Goal: Navigation & Orientation: Find specific page/section

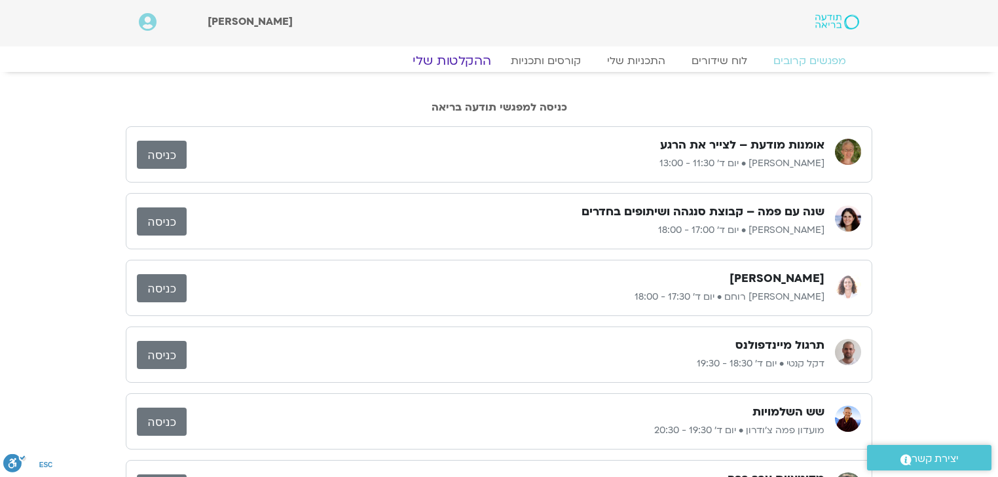
click at [455, 62] on link "ההקלטות שלי" at bounding box center [452, 61] width 110 height 16
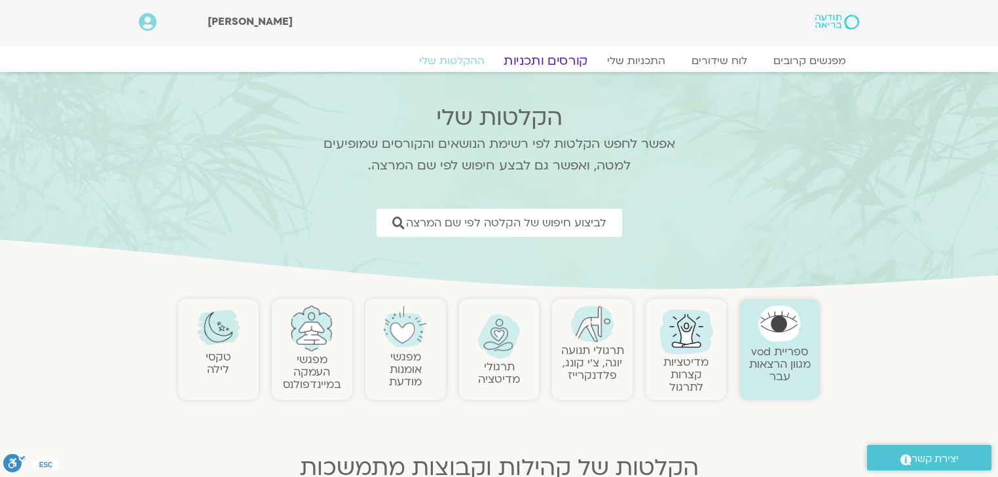
click at [577, 60] on link "קורסים ותכניות" at bounding box center [545, 61] width 115 height 16
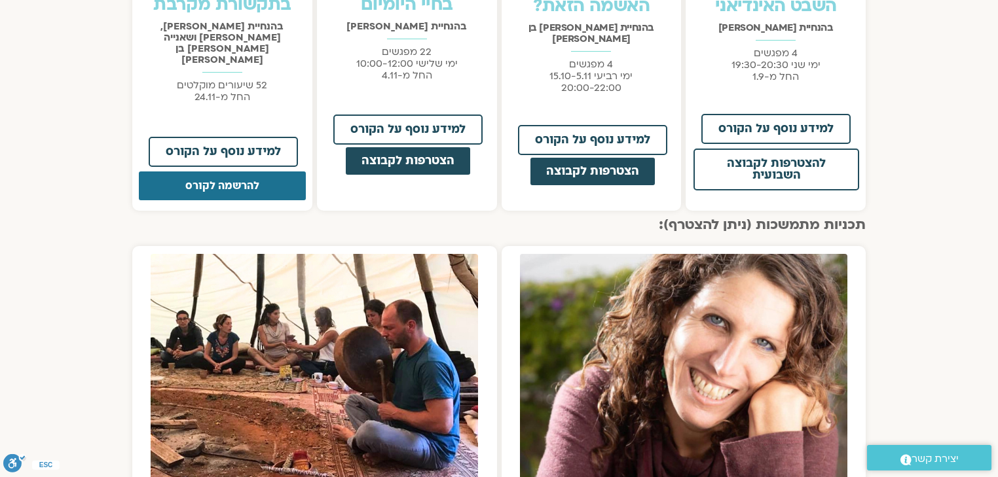
scroll to position [890, 0]
